Goal: Task Accomplishment & Management: Manage account settings

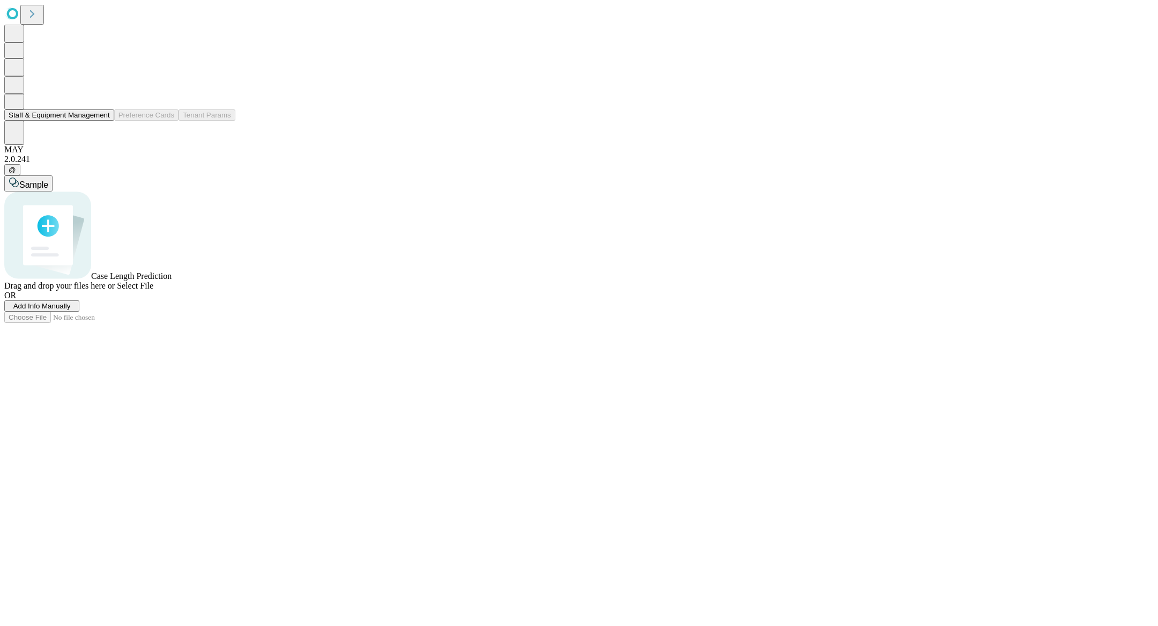
click at [9, 109] on button at bounding box center [14, 102] width 20 height 16
click at [55, 121] on button "Staff & Equipment Management" at bounding box center [59, 114] width 110 height 11
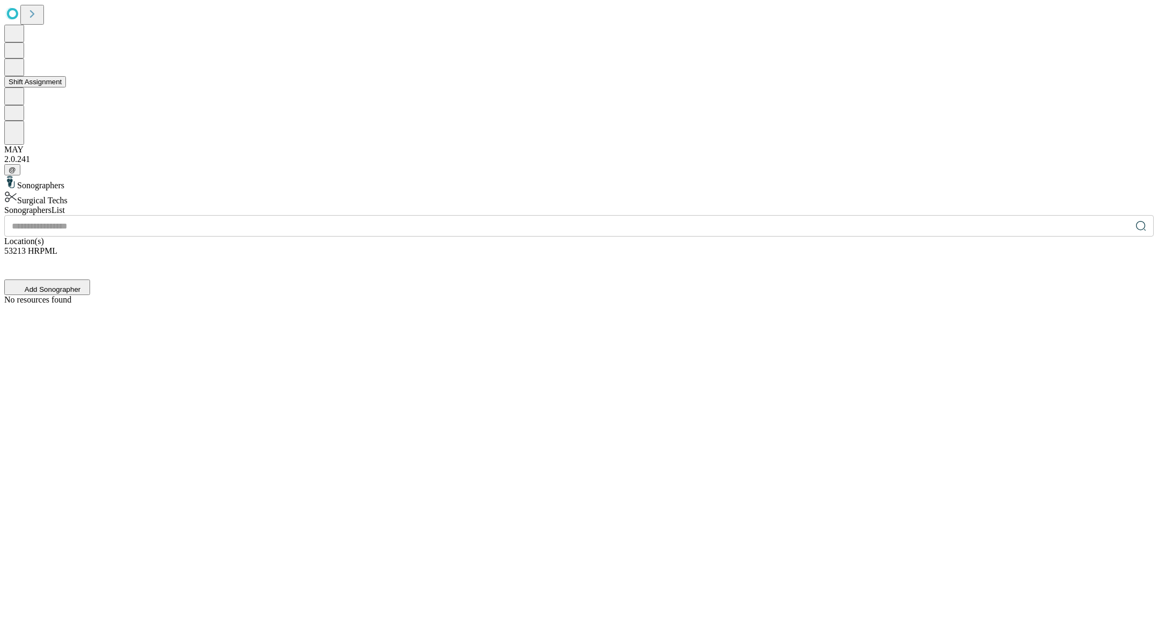
click at [20, 73] on icon at bounding box center [14, 66] width 11 height 13
click at [55, 87] on button "Shift Assignment" at bounding box center [35, 81] width 62 height 11
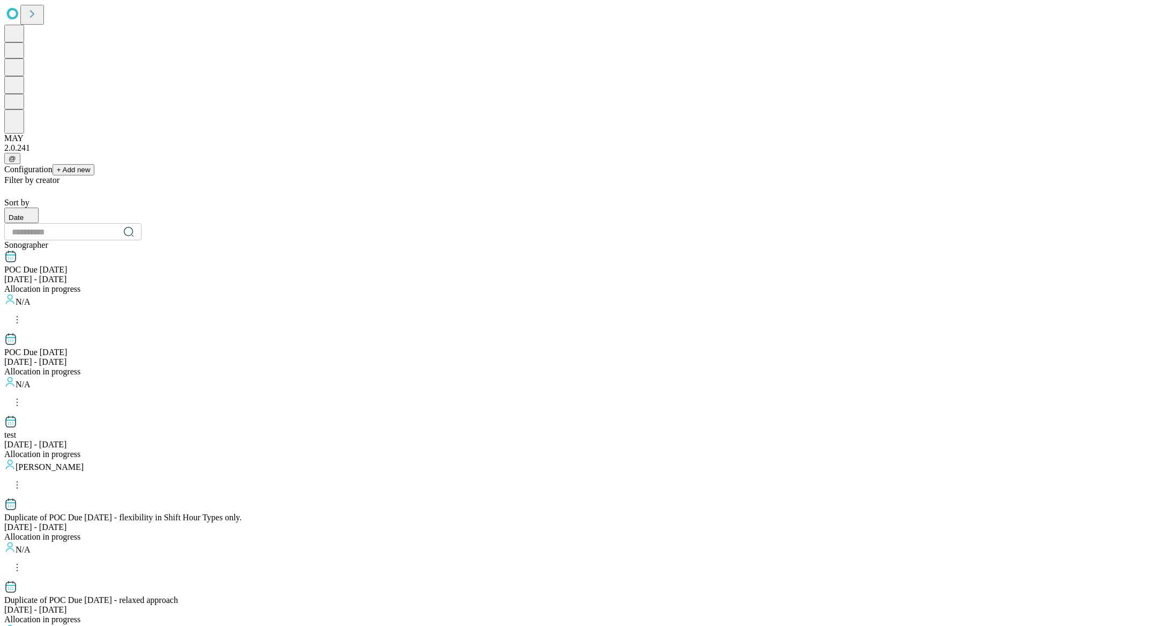
scroll to position [915, 0]
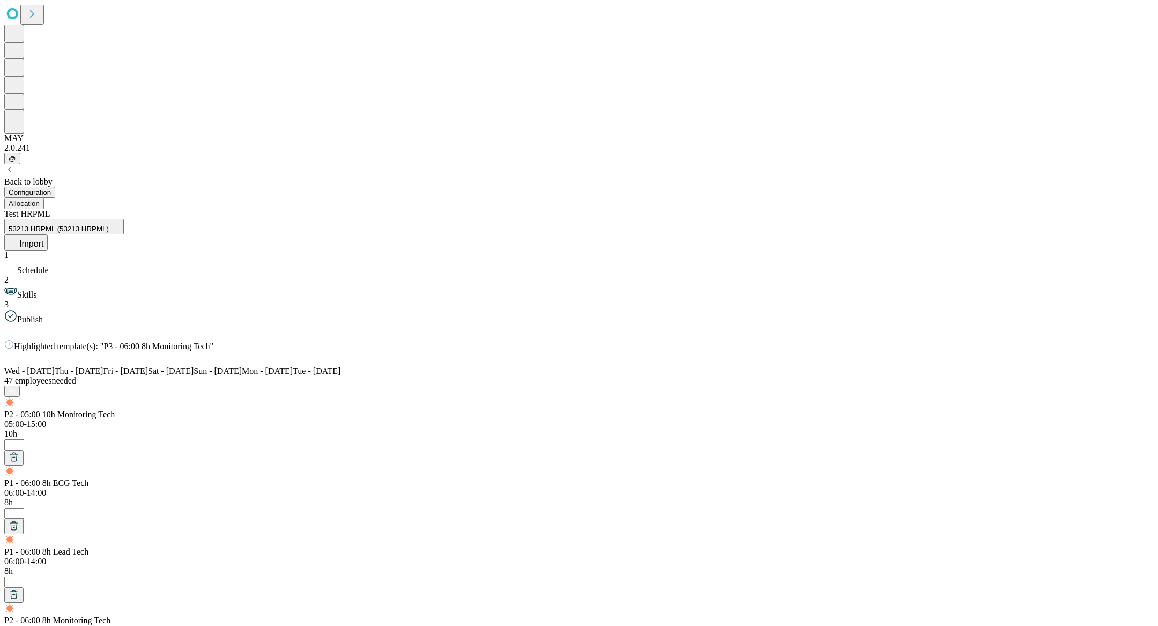
type input "******"
type input "*"
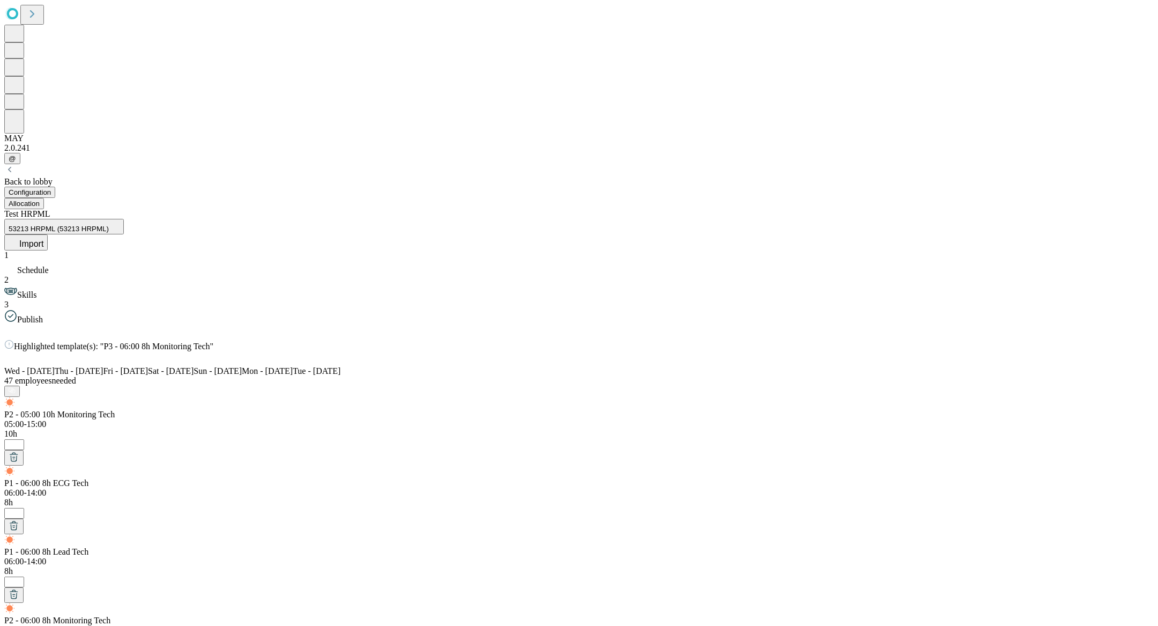
click at [220, 343] on icon at bounding box center [218, 345] width 4 height 4
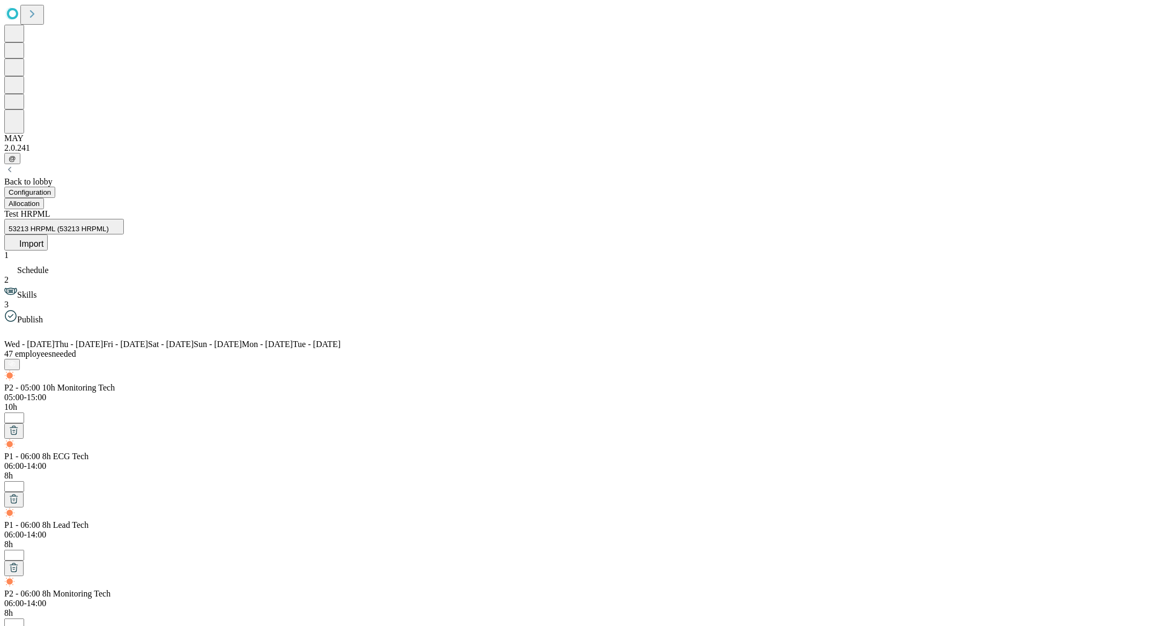
click at [985, 230] on div "P3 - 06:00 12h Monitoring Tech" at bounding box center [990, 232] width 92 height 12
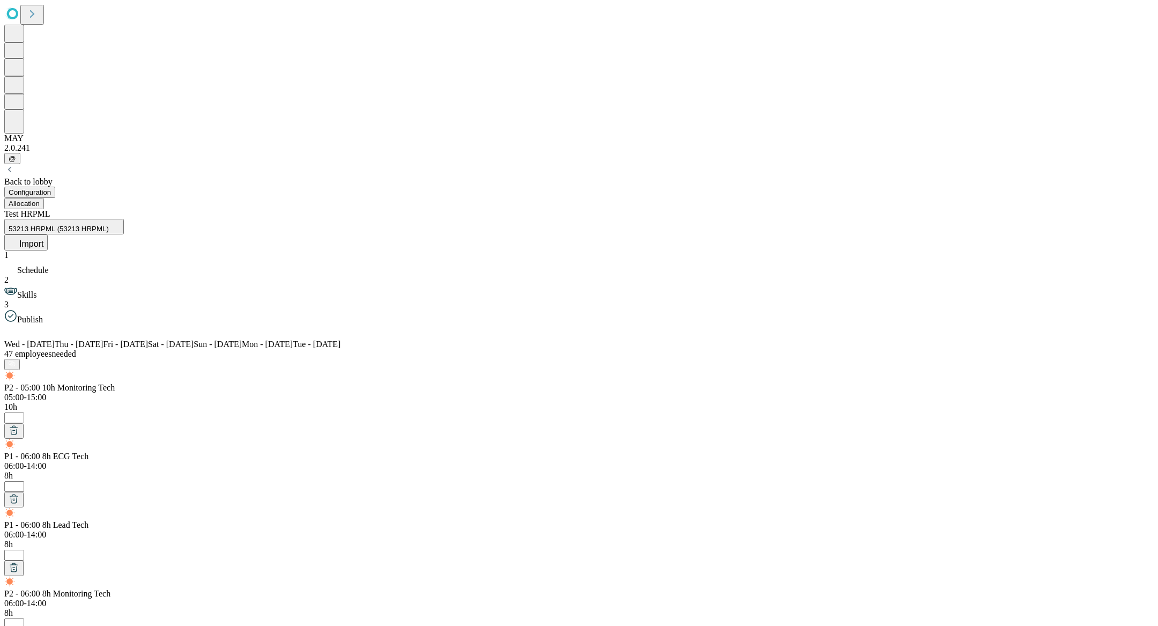
type input "**********"
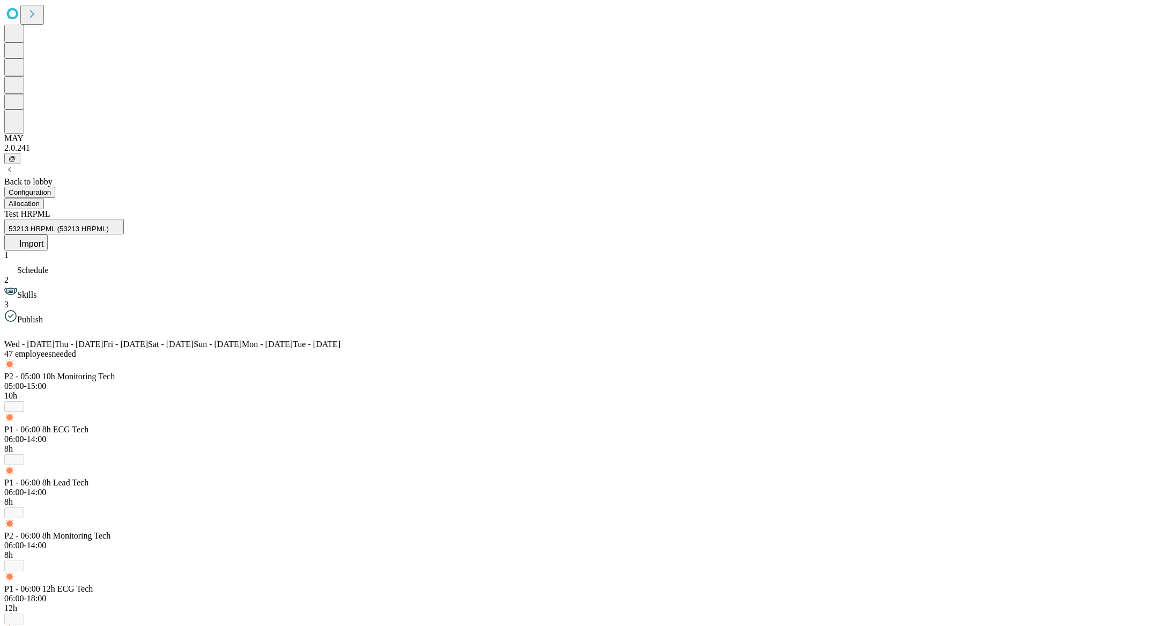
drag, startPoint x: 994, startPoint y: 605, endPoint x: 729, endPoint y: 593, distance: 265.2
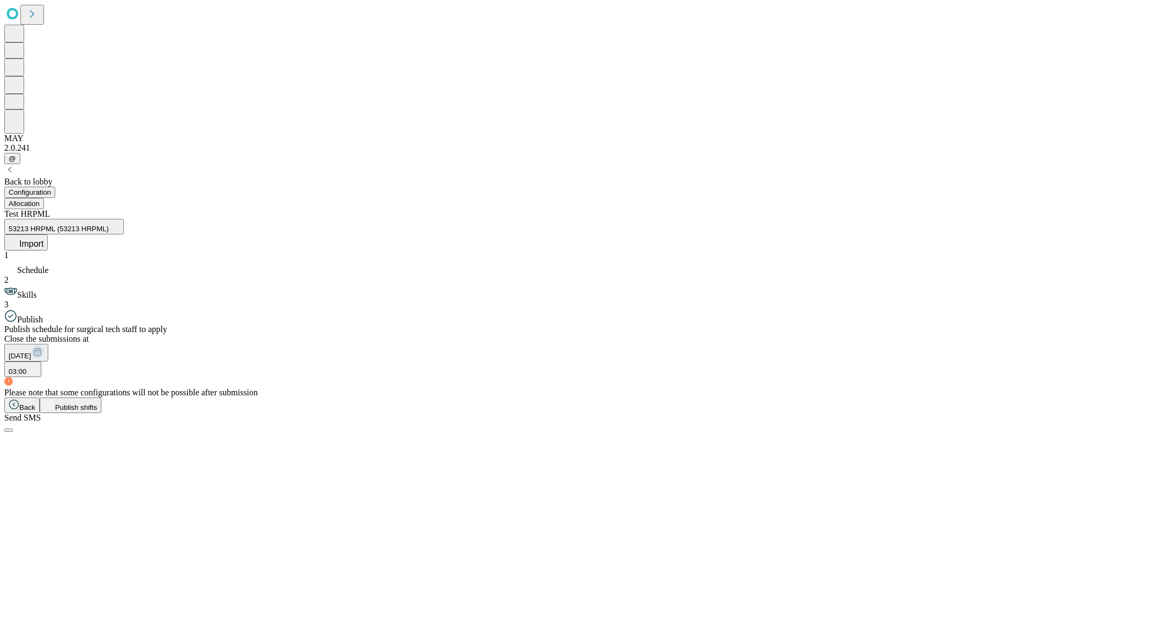
click at [98, 411] on span "Publish shifts" at bounding box center [76, 407] width 42 height 8
click at [19, 537] on span "OK" at bounding box center [14, 541] width 10 height 8
click at [44, 198] on button "Allocation" at bounding box center [24, 203] width 40 height 11
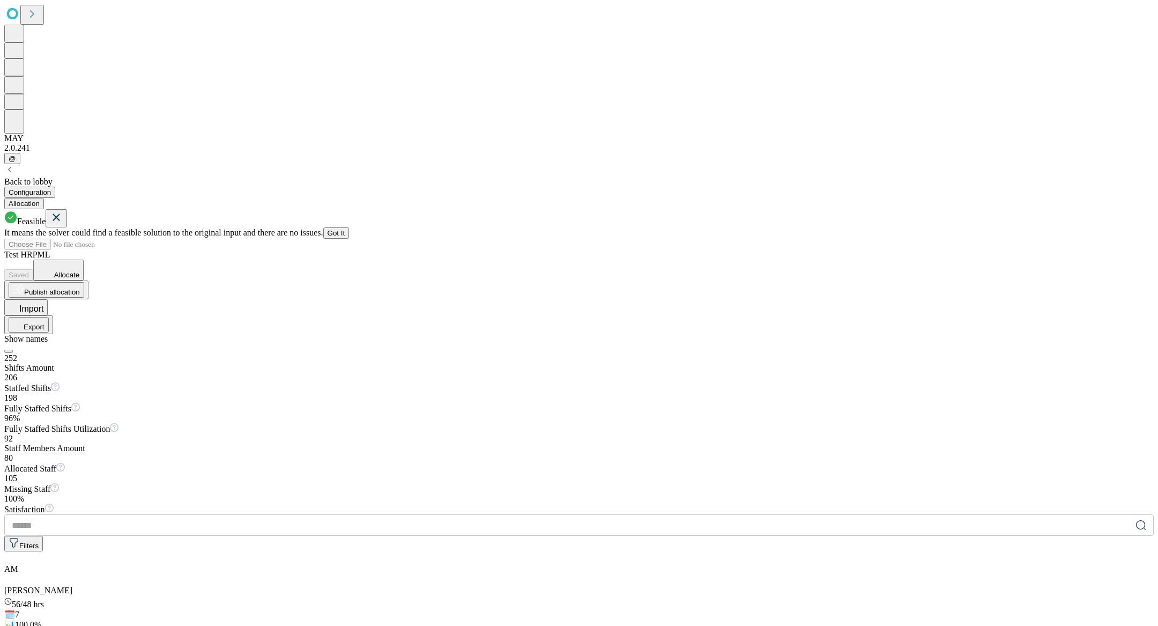
click at [79, 271] on span "Allocate" at bounding box center [66, 275] width 25 height 8
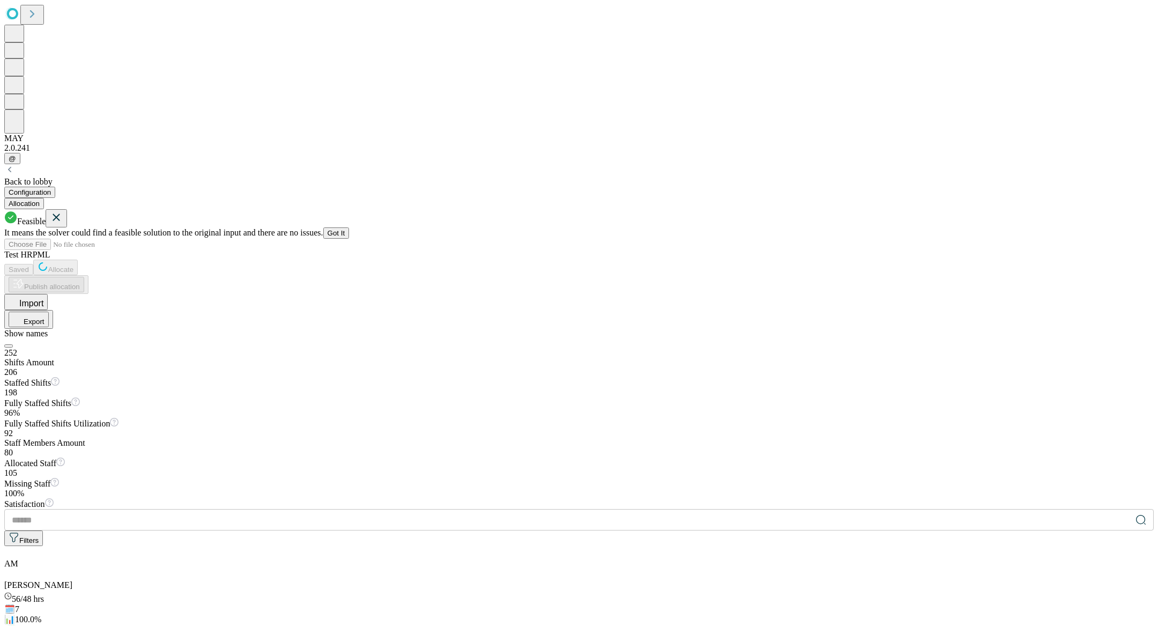
click at [63, 211] on icon at bounding box center [56, 217] width 13 height 13
